Goal: Communication & Community: Participate in discussion

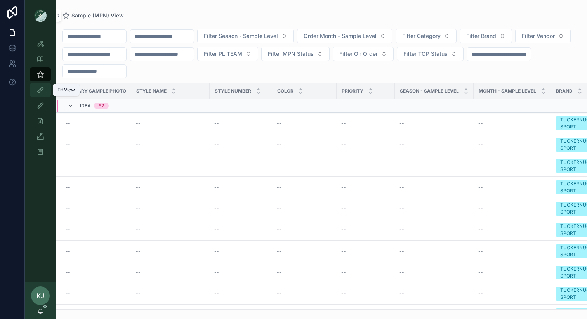
click at [42, 88] on icon "scrollable content" at bounding box center [40, 90] width 8 height 8
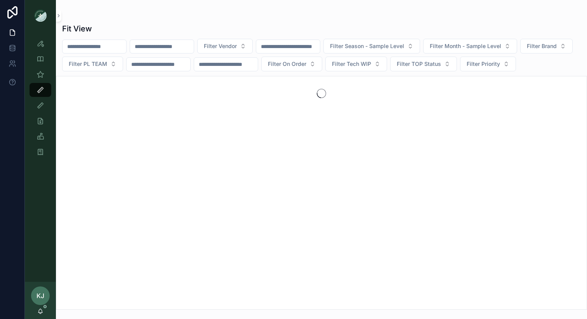
click at [152, 46] on input "scrollable content" at bounding box center [162, 46] width 64 height 11
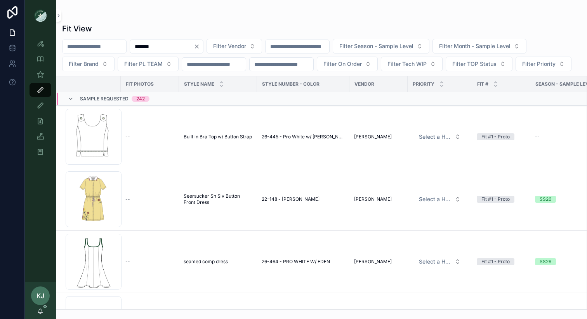
type input "*******"
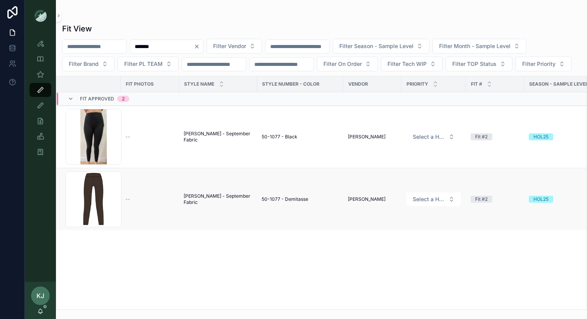
click at [190, 206] on span "Mackenzie Legging - September Fabric" at bounding box center [218, 199] width 69 height 12
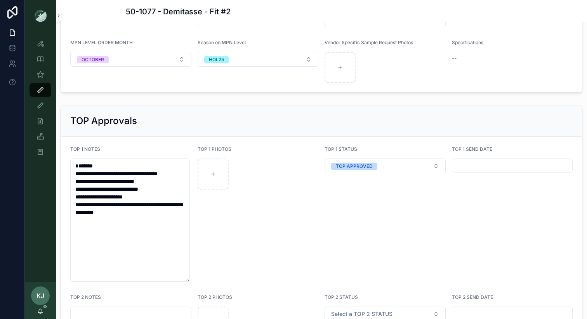
scroll to position [1109, 0]
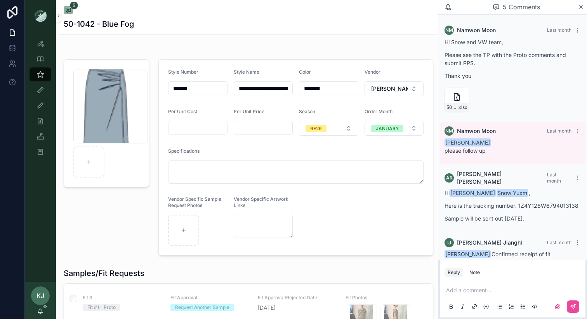
scroll to position [66, 0]
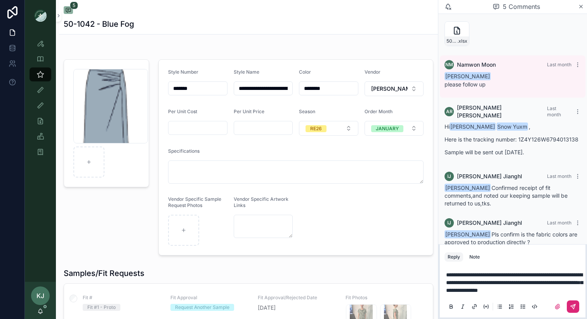
click at [568, 302] on button "scrollable content" at bounding box center [572, 307] width 12 height 12
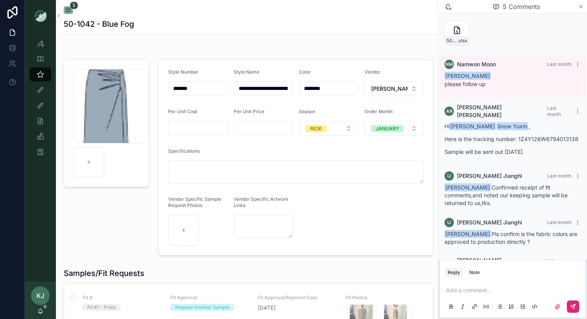
click at [582, 8] on icon "scrollable content" at bounding box center [580, 6] width 3 height 3
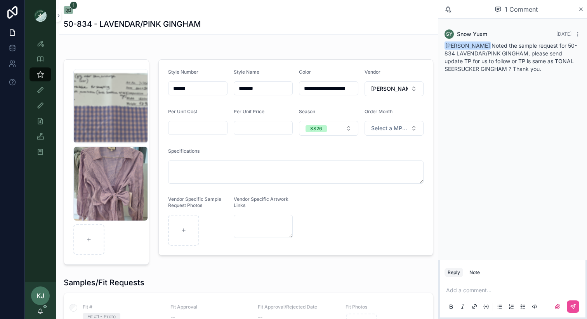
click at [457, 290] on p "scrollable content" at bounding box center [514, 291] width 136 height 8
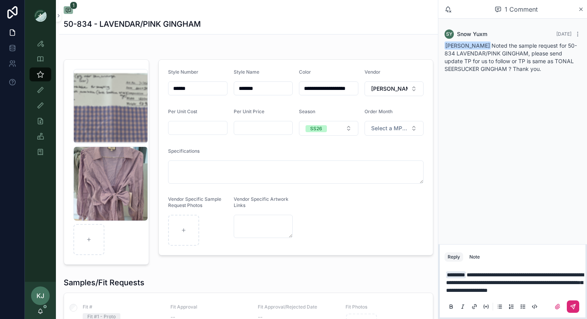
click at [571, 305] on icon "scrollable content" at bounding box center [573, 307] width 6 height 6
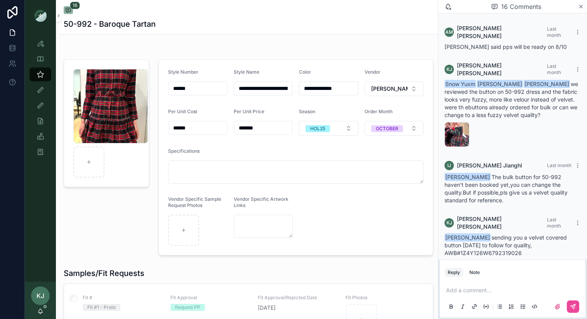
scroll to position [1013, 0]
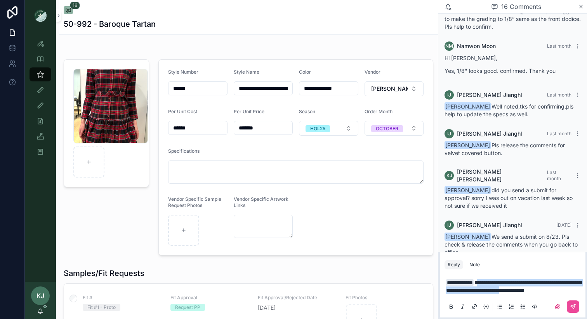
drag, startPoint x: 483, startPoint y: 277, endPoint x: 562, endPoint y: 283, distance: 78.6
click at [562, 283] on span "**********" at bounding box center [513, 286] width 135 height 13
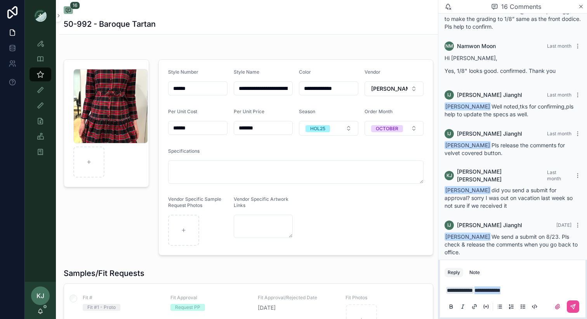
drag, startPoint x: 530, startPoint y: 293, endPoint x: 483, endPoint y: 292, distance: 47.4
click at [482, 292] on p "**********" at bounding box center [514, 291] width 136 height 8
click at [574, 305] on icon "scrollable content" at bounding box center [573, 306] width 3 height 3
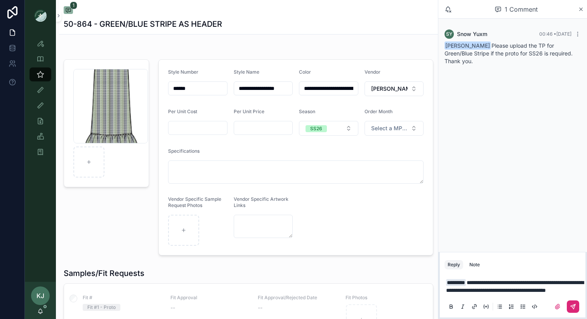
click at [572, 306] on icon "scrollable content" at bounding box center [573, 307] width 6 height 6
